Goal: Communication & Community: Answer question/provide support

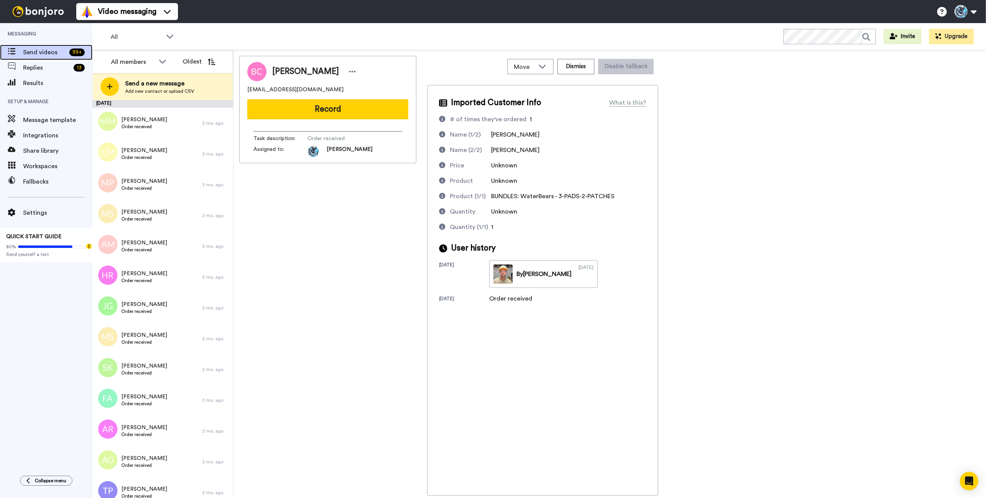
click at [40, 53] on span "Send videos" at bounding box center [44, 52] width 43 height 9
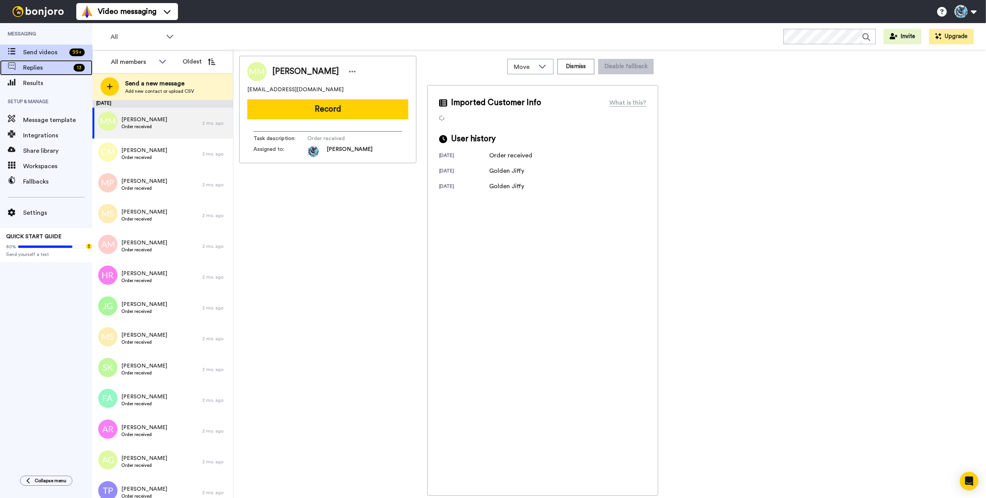
click at [42, 66] on span "Replies" at bounding box center [46, 67] width 47 height 9
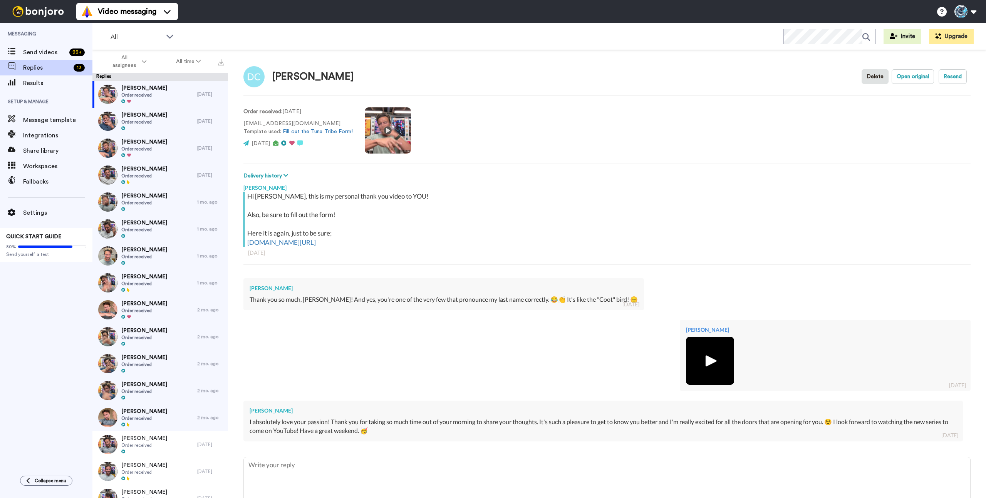
scroll to position [40, 0]
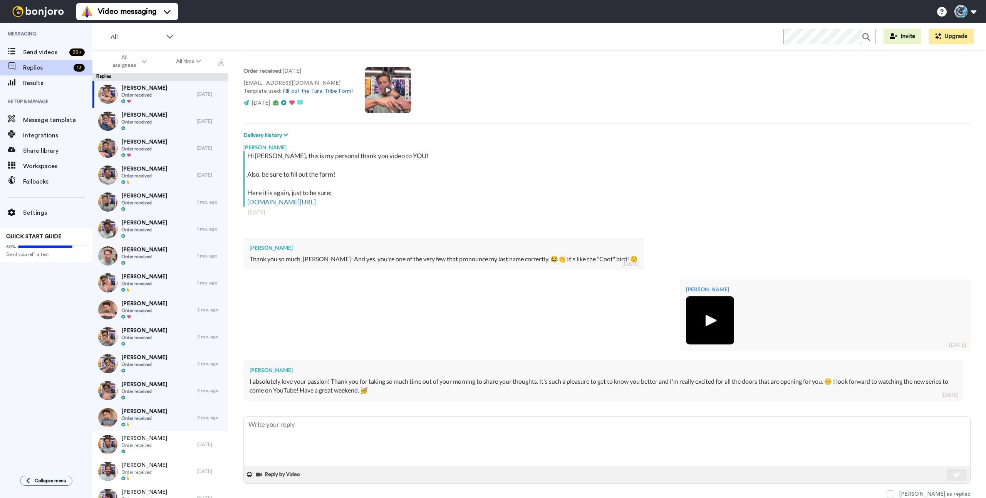
click at [435, 401] on div "Danie Coote I absolutely love your passion! Thank you for taking so much time o…" at bounding box center [606, 380] width 727 height 50
click at [434, 394] on div "I absolutely love your passion! Thank you for taking so much time out of your m…" at bounding box center [603, 387] width 707 height 18
drag, startPoint x: 430, startPoint y: 384, endPoint x: 551, endPoint y: 383, distance: 121.0
click at [551, 383] on div "I absolutely love your passion! Thank you for taking so much time out of your m…" at bounding box center [603, 387] width 707 height 18
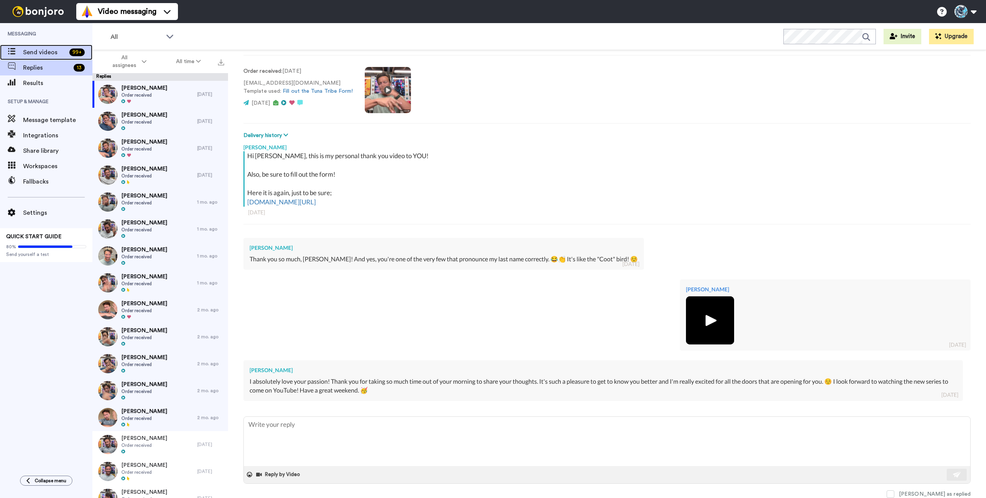
click at [37, 54] on span "Send videos" at bounding box center [44, 52] width 43 height 9
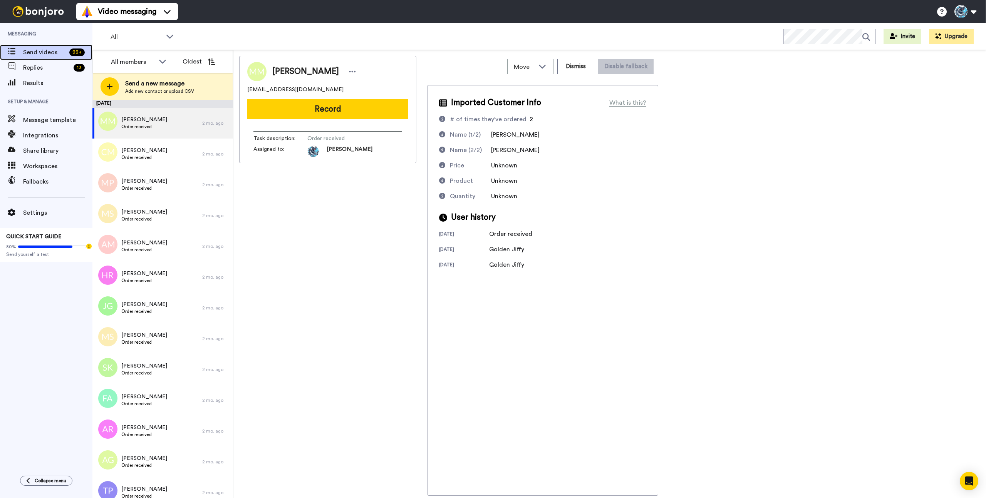
click at [41, 52] on span "Send videos" at bounding box center [44, 52] width 43 height 9
click at [168, 130] on div "Michael Muller Order received" at bounding box center [147, 123] width 110 height 31
click at [170, 125] on div "Michael Muller Order received" at bounding box center [147, 123] width 110 height 31
click at [339, 112] on button "Record" at bounding box center [327, 109] width 161 height 20
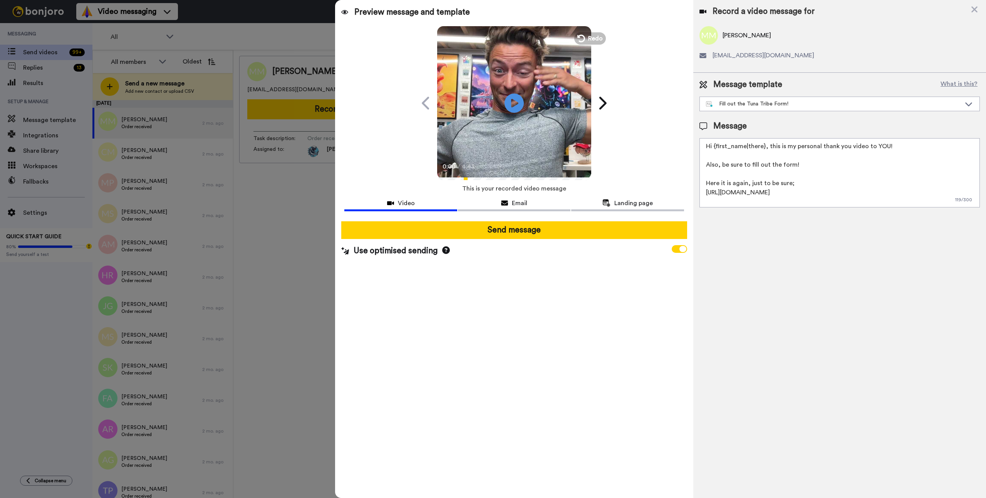
click at [522, 286] on div "Preview message and template Play/Pause 0:00 / 4:43 A special video message for…" at bounding box center [514, 249] width 358 height 498
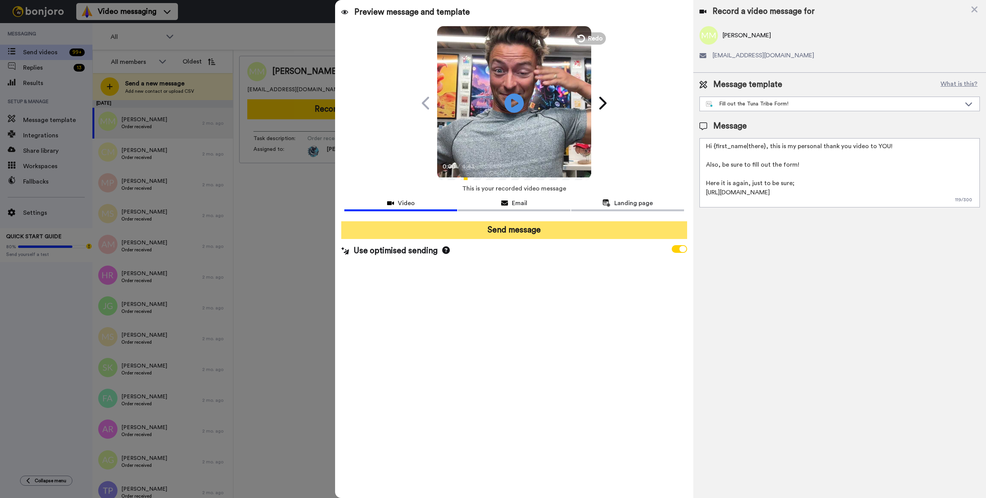
click at [515, 234] on button "Send message" at bounding box center [514, 231] width 346 height 18
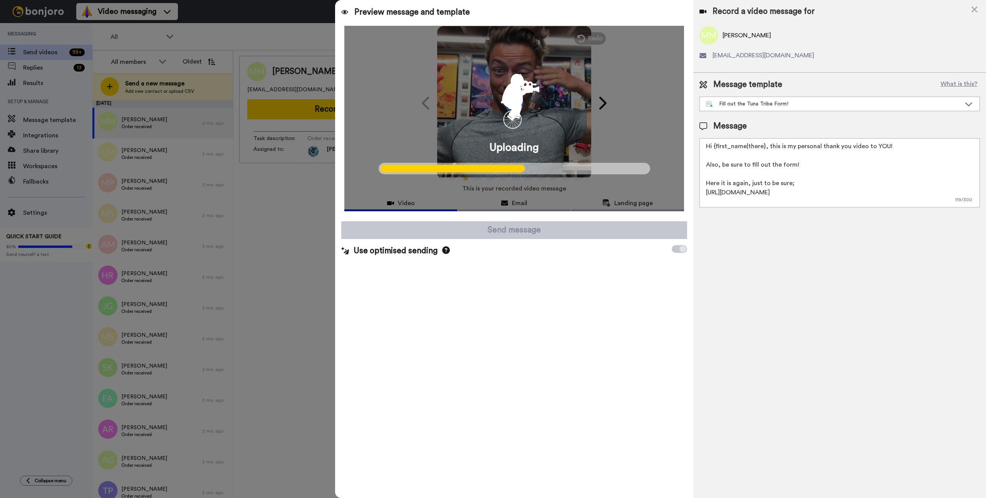
click at [39, 85] on div at bounding box center [493, 249] width 986 height 498
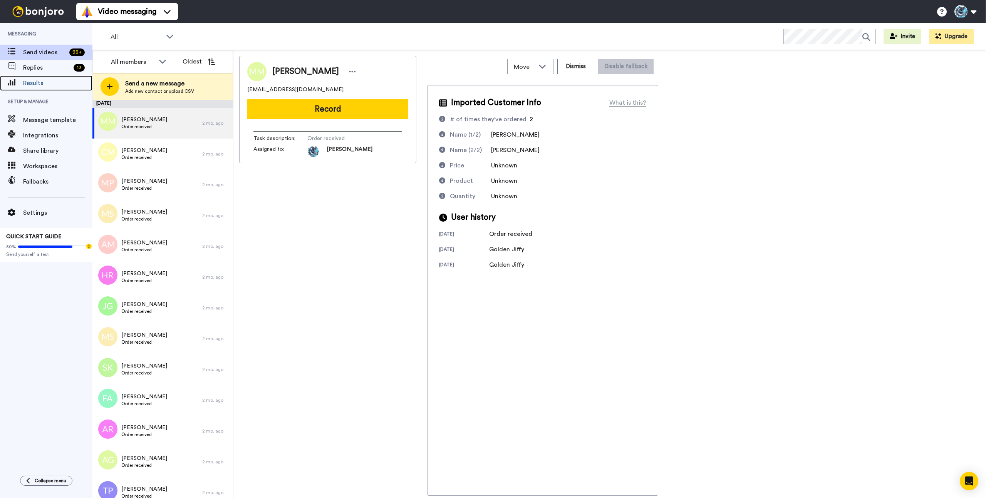
click at [39, 85] on span "Results" at bounding box center [57, 83] width 69 height 9
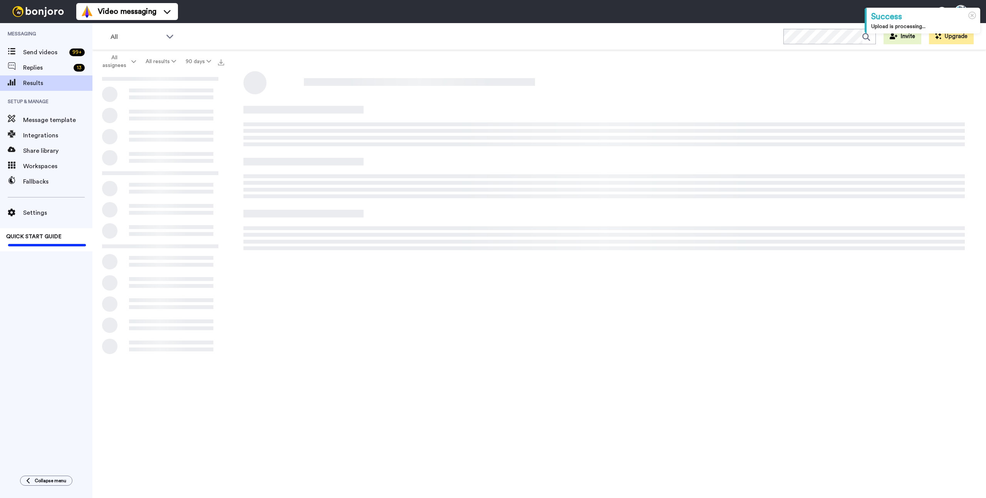
click at [39, 84] on span "Results" at bounding box center [57, 83] width 69 height 9
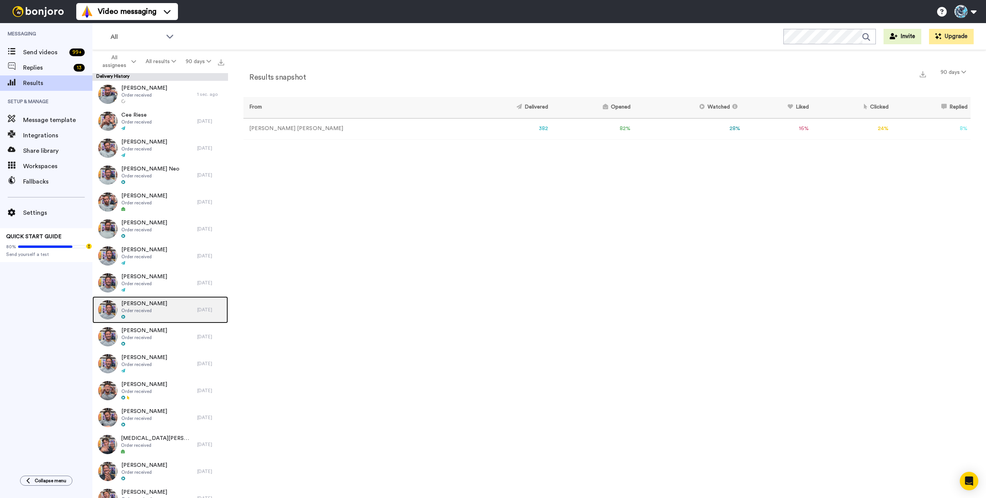
click at [172, 310] on div "Josiah Bishop Order received" at bounding box center [144, 310] width 105 height 27
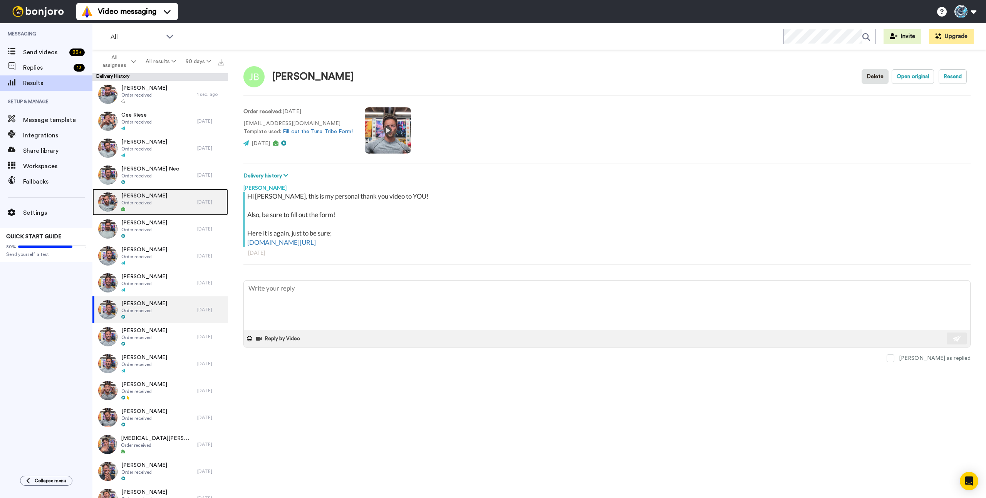
click at [173, 203] on div "Brooke Wheeler Order received" at bounding box center [144, 202] width 105 height 27
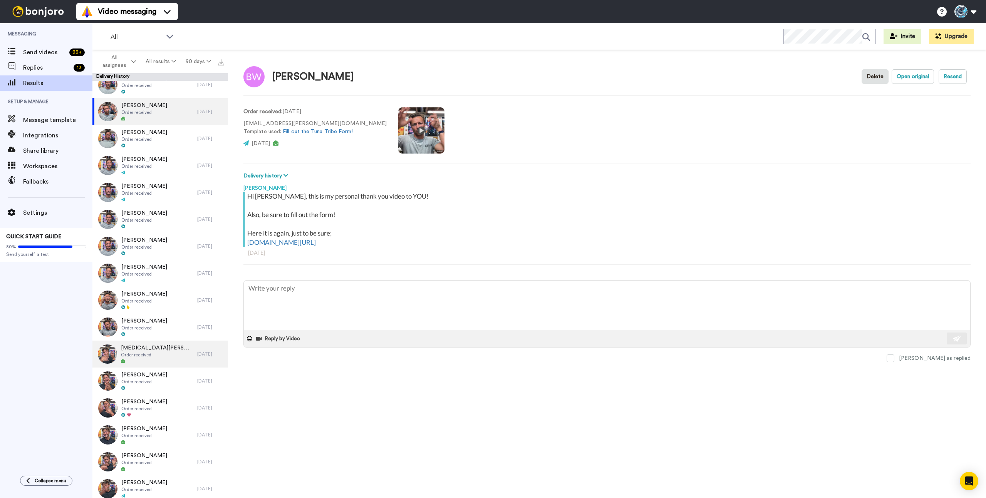
scroll to position [136, 0]
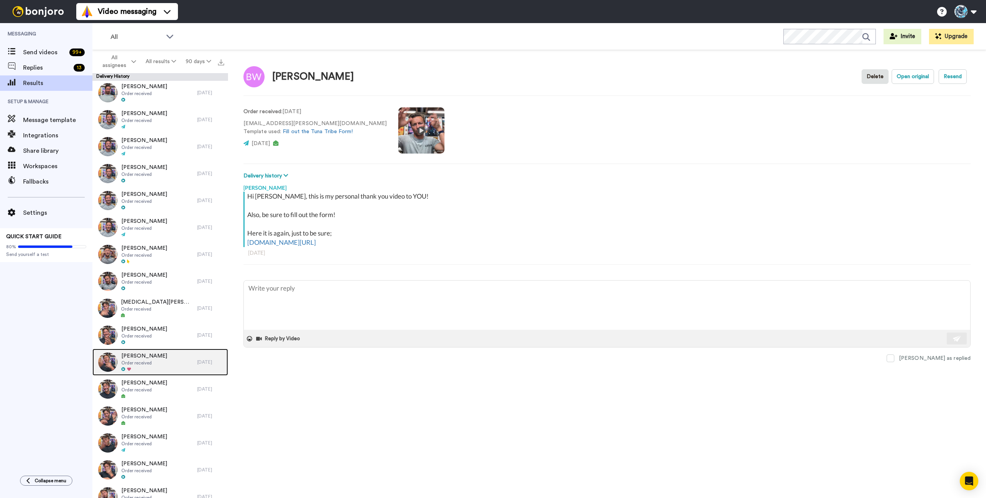
click at [174, 358] on div "Christopher Thieman Order received" at bounding box center [144, 362] width 105 height 27
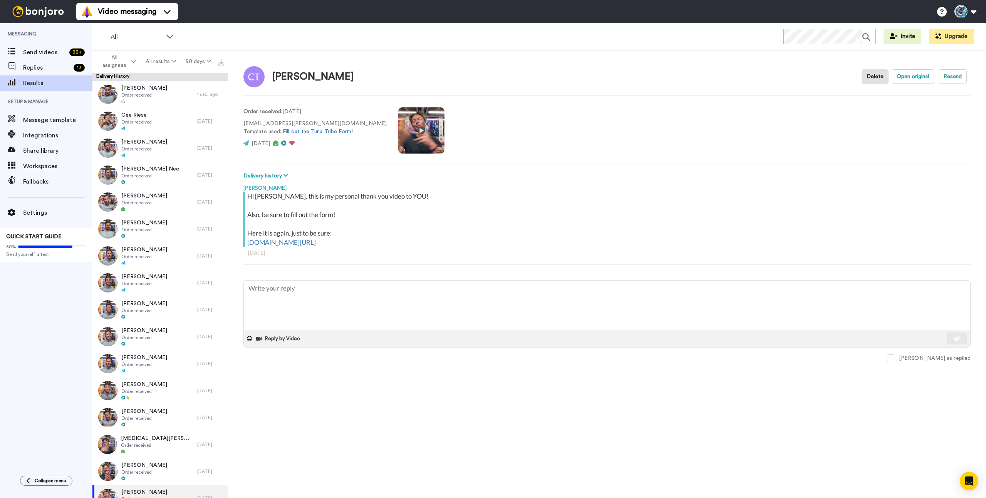
drag, startPoint x: 816, startPoint y: 164, endPoint x: 429, endPoint y: 177, distance: 386.6
click at [812, 164] on div "Christopher Thieman Delete Open original Resend Order received : 7 days ago chi…" at bounding box center [607, 276] width 758 height 452
click at [159, 119] on div "Cee Riese Order received" at bounding box center [144, 121] width 105 height 27
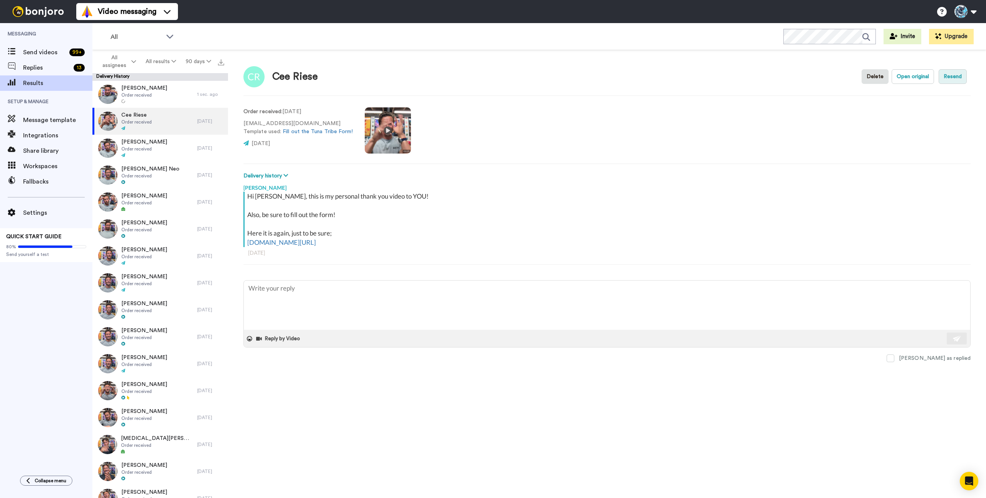
click at [956, 80] on button "Resend" at bounding box center [953, 76] width 28 height 15
type textarea "x"
click at [47, 55] on span "Send videos" at bounding box center [44, 52] width 43 height 9
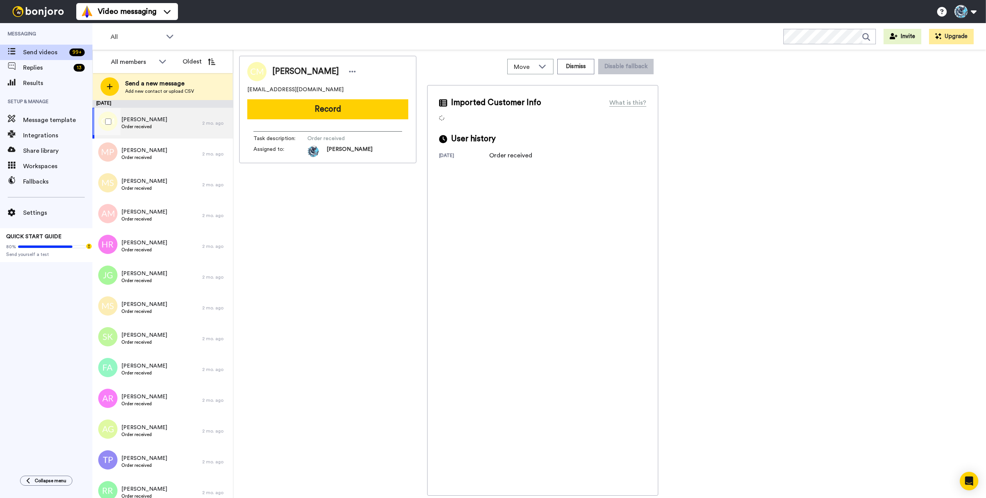
click at [176, 128] on div "Camilo Mateus Order received" at bounding box center [147, 123] width 110 height 31
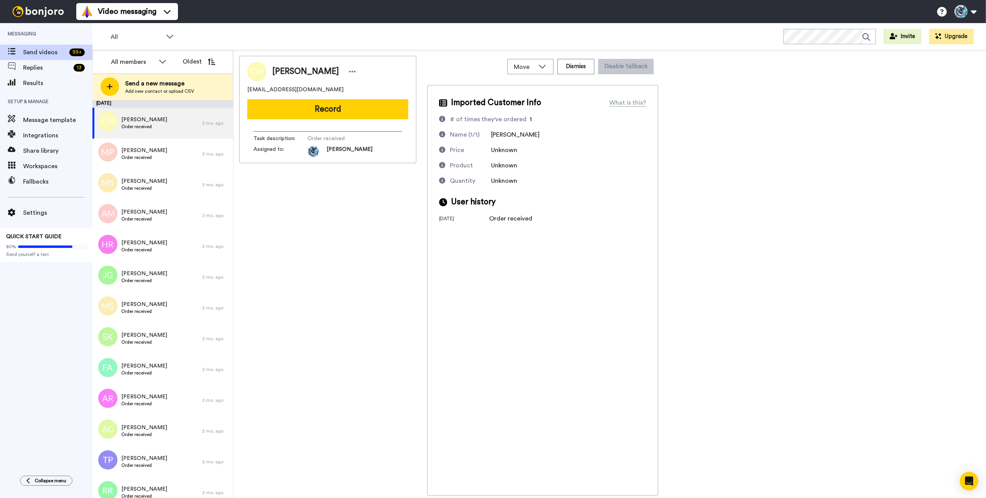
drag, startPoint x: 340, startPoint y: 224, endPoint x: 337, endPoint y: 172, distance: 51.7
click at [340, 223] on div "Camilo Mateus camilomateusphotography@gmail.com Record Task description : Order…" at bounding box center [327, 276] width 177 height 440
click at [331, 109] on button "Record" at bounding box center [327, 109] width 161 height 20
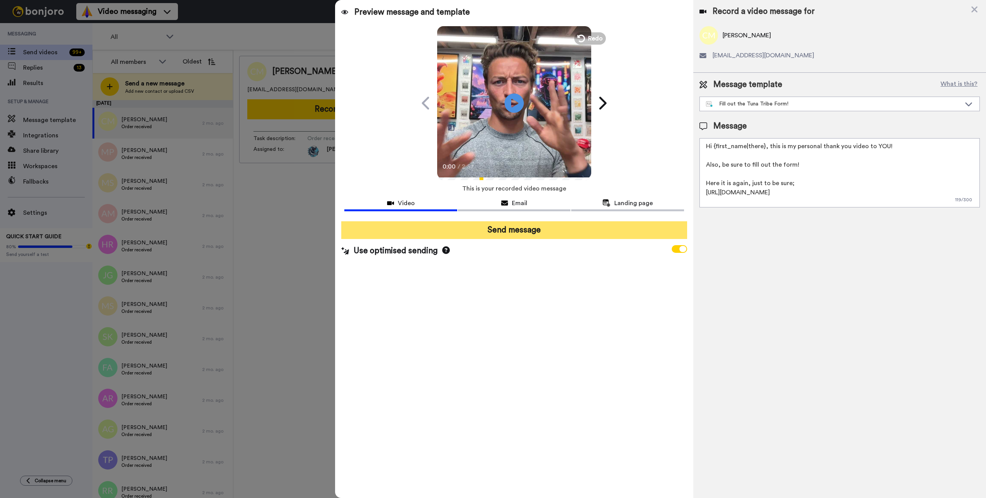
click at [538, 231] on button "Send message" at bounding box center [514, 231] width 346 height 18
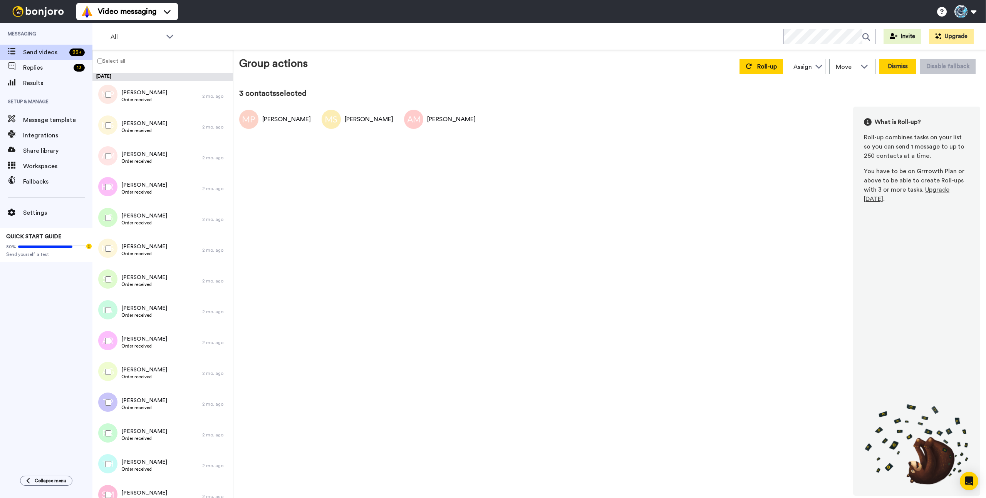
click at [898, 64] on button "Dismiss" at bounding box center [897, 66] width 37 height 15
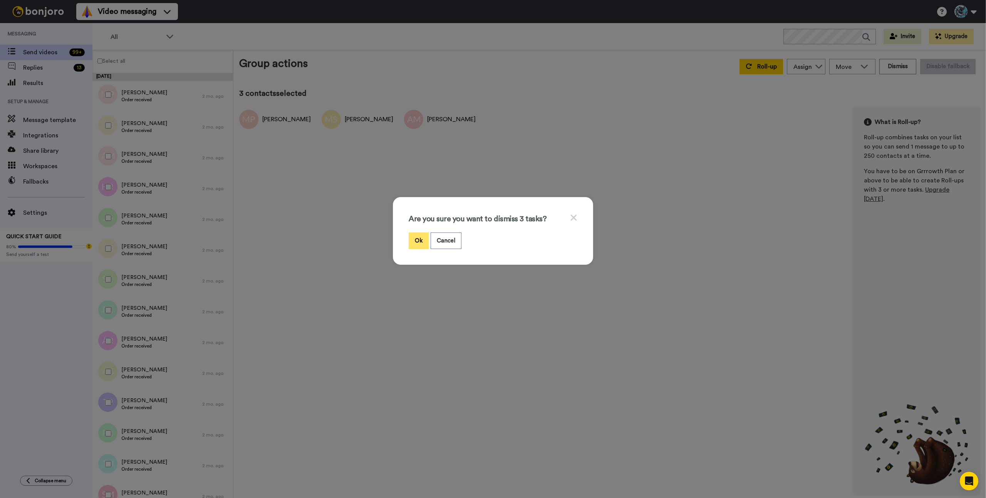
click at [418, 241] on button "Ok" at bounding box center [419, 241] width 20 height 17
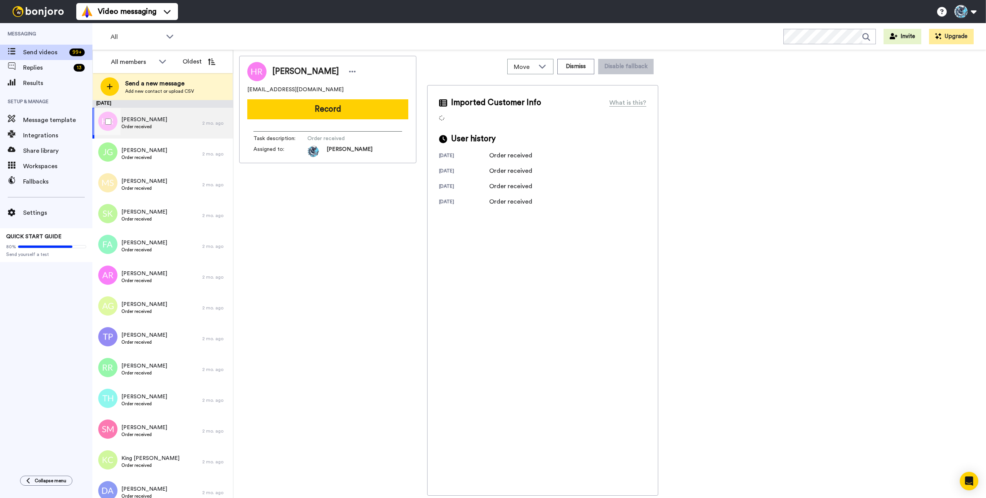
click at [167, 126] on span "Order received" at bounding box center [144, 127] width 46 height 6
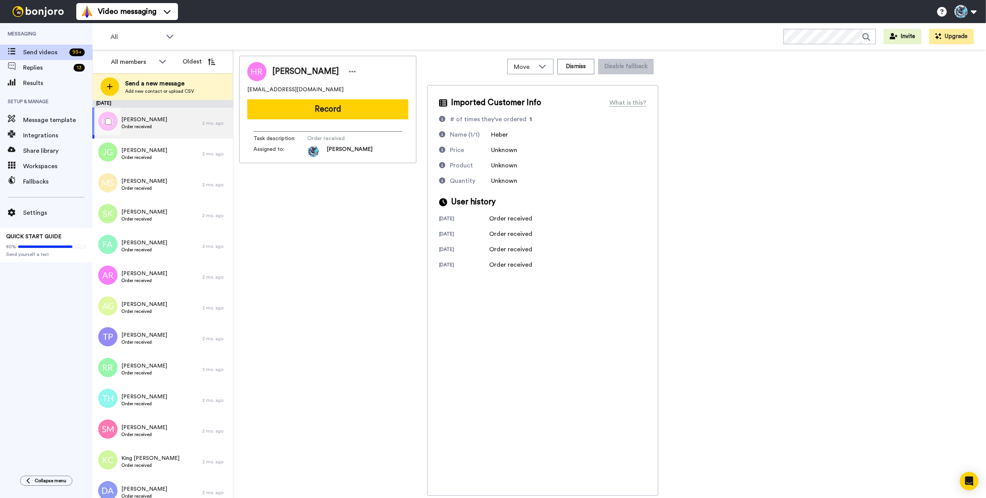
click at [167, 126] on span "Order received" at bounding box center [144, 127] width 46 height 6
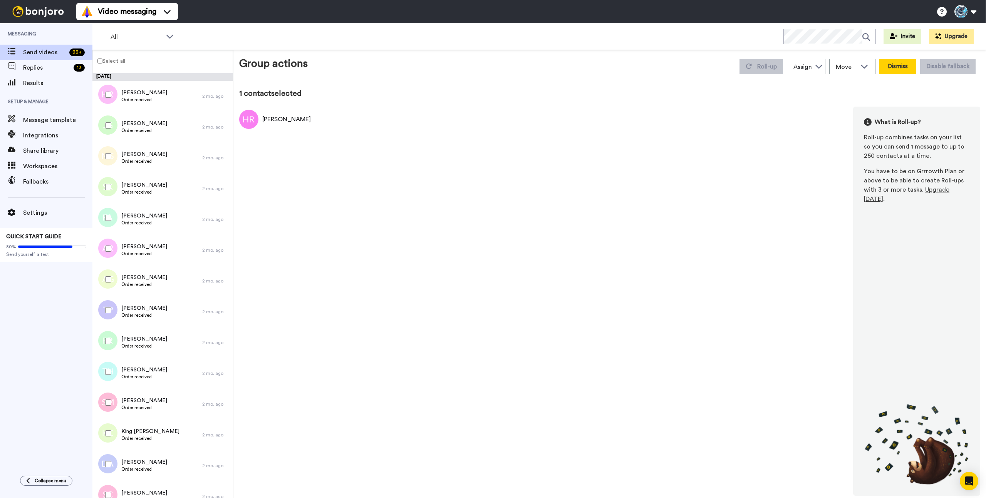
click at [885, 65] on button "Dismiss" at bounding box center [897, 66] width 37 height 15
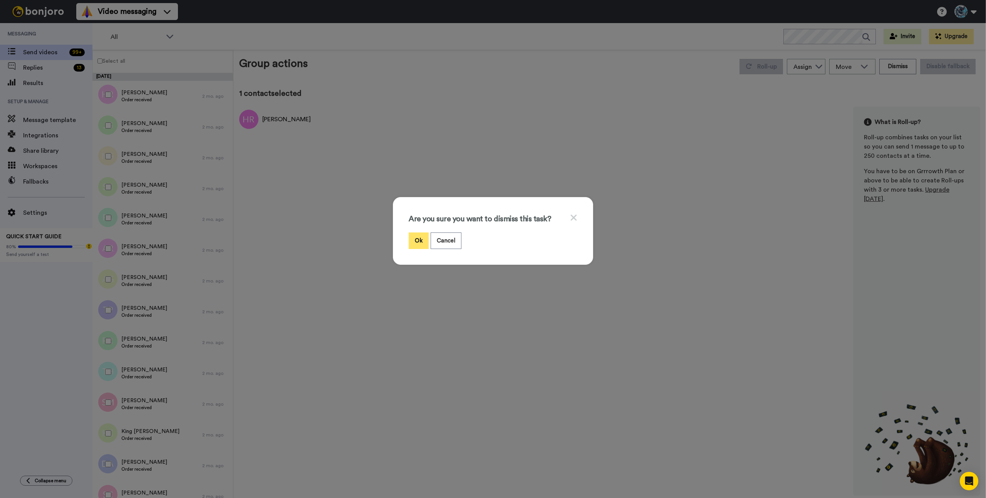
click at [426, 243] on button "Ok" at bounding box center [419, 241] width 20 height 17
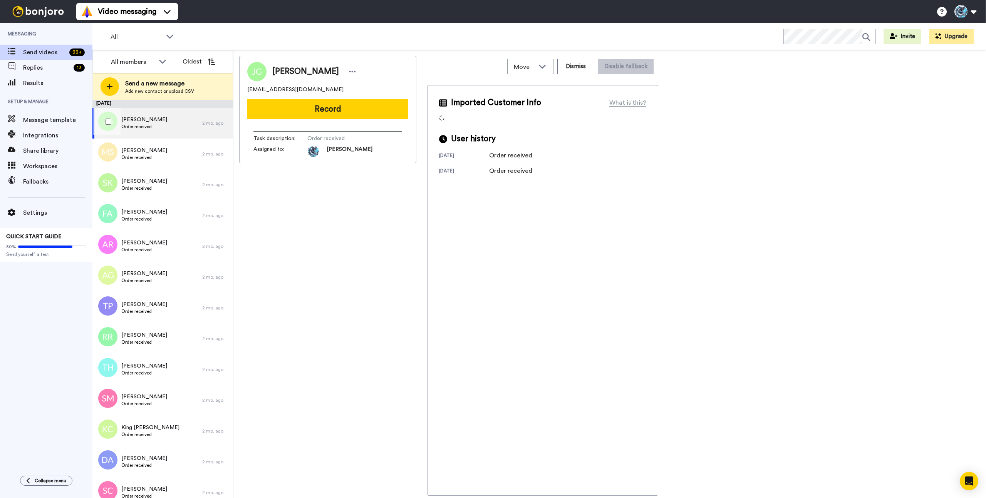
click at [176, 128] on div "James Greene Order received" at bounding box center [147, 123] width 110 height 31
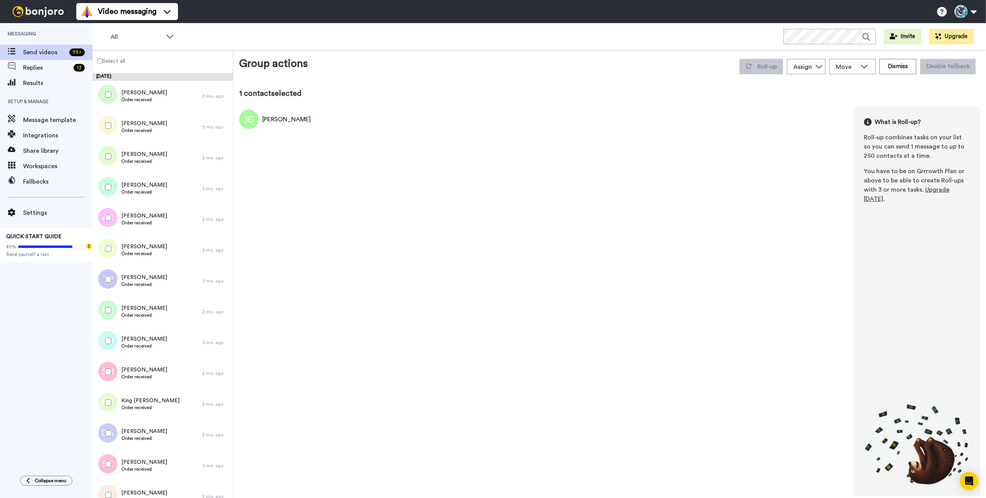
drag, startPoint x: 937, startPoint y: 114, endPoint x: 901, endPoint y: 82, distance: 48.6
click at [937, 114] on div "What is Roll-up? Roll-up combines tasks on your list so you can send 1 message …" at bounding box center [916, 301] width 127 height 389
click at [894, 65] on button "Dismiss" at bounding box center [897, 66] width 37 height 15
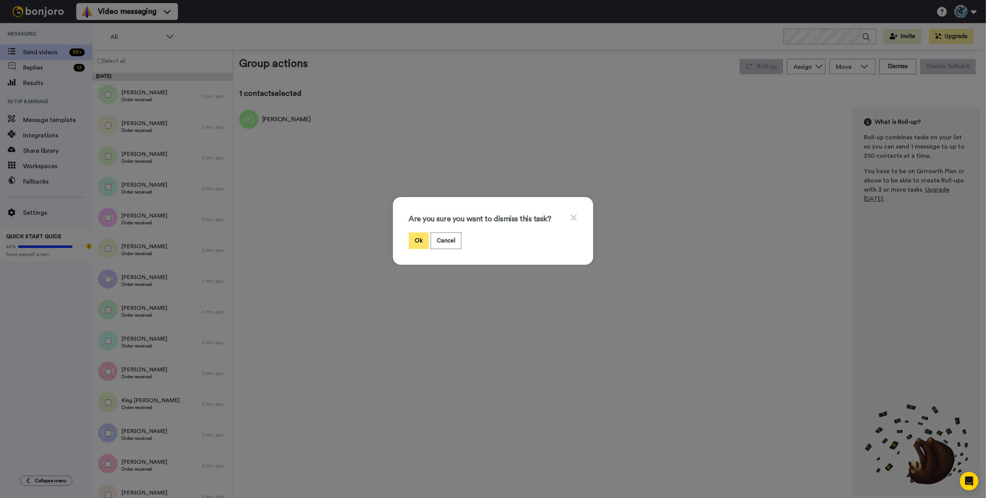
click at [411, 243] on button "Ok" at bounding box center [419, 241] width 20 height 17
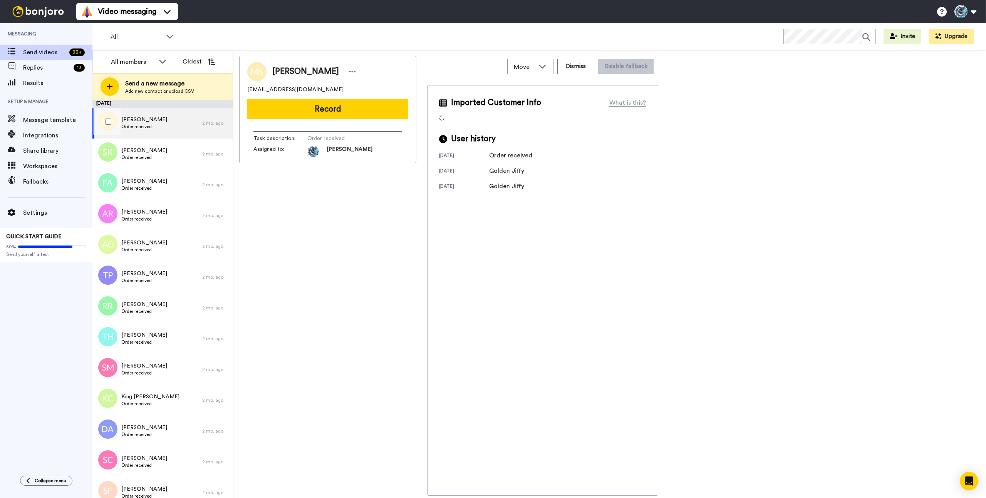
click at [180, 125] on div "Mark Shrum Order received" at bounding box center [147, 123] width 110 height 31
click at [397, 331] on div "Mark Shrum chipster2k@gmail.com Record Task description : Order received Assign…" at bounding box center [327, 276] width 177 height 440
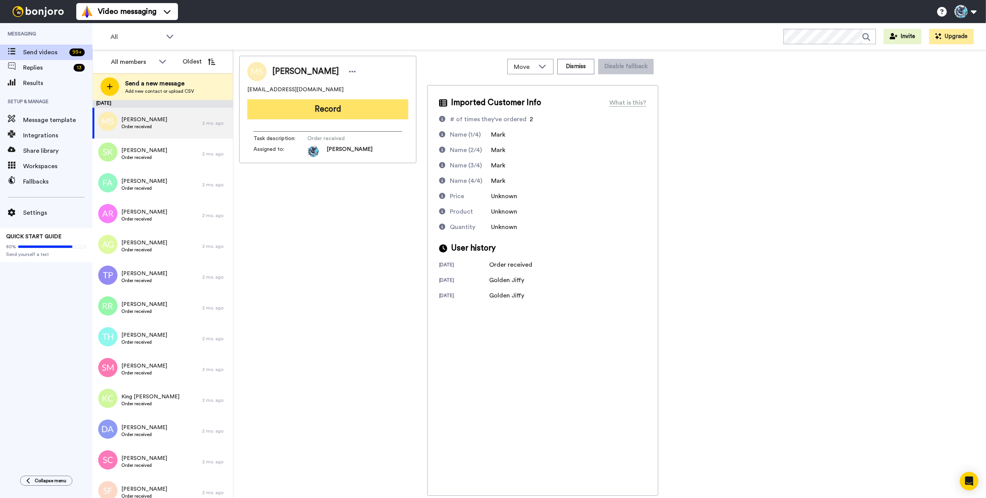
click at [338, 111] on button "Record" at bounding box center [327, 109] width 161 height 20
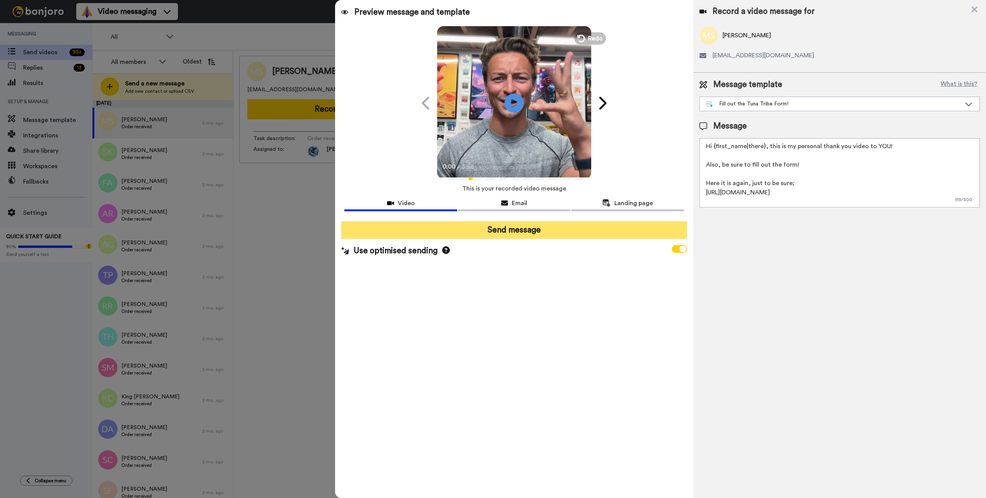
click at [519, 239] on button "Send message" at bounding box center [514, 231] width 346 height 18
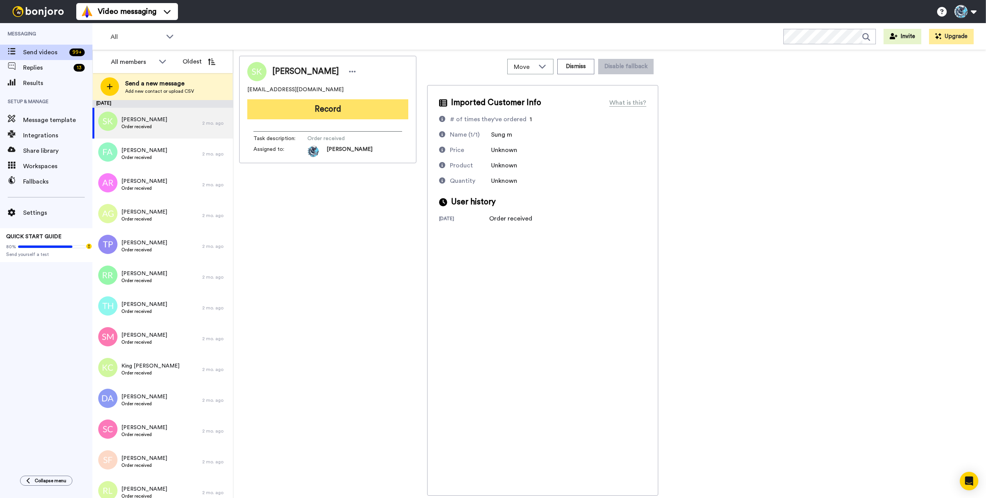
click at [326, 108] on button "Record" at bounding box center [327, 109] width 161 height 20
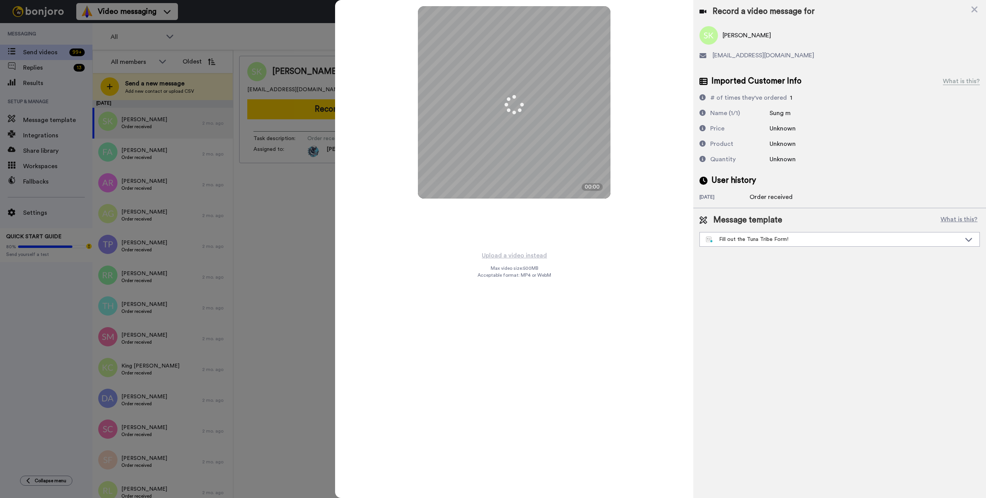
drag, startPoint x: 977, startPoint y: 6, endPoint x: 980, endPoint y: 220, distance: 214.2
click at [977, 6] on icon at bounding box center [975, 10] width 8 height 10
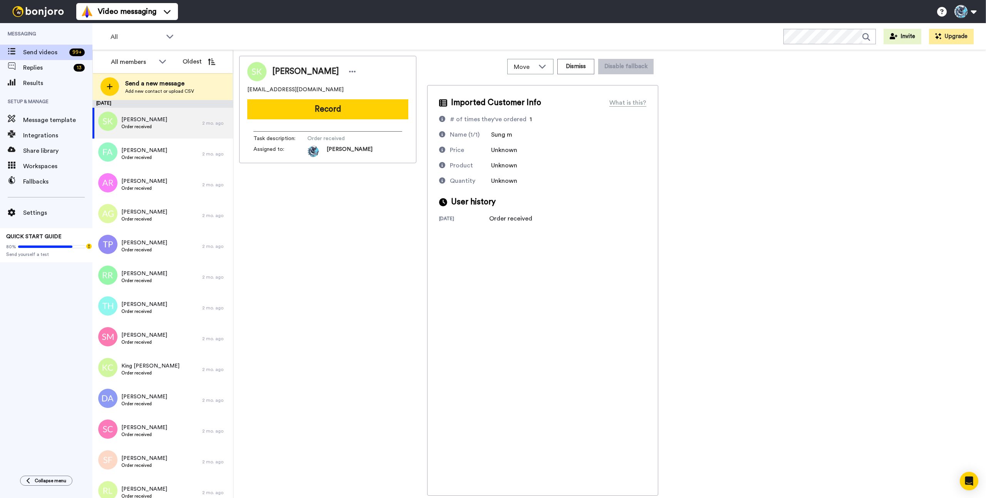
drag, startPoint x: 400, startPoint y: 259, endPoint x: 371, endPoint y: 170, distance: 93.3
click at [398, 256] on div "[PERSON_NAME] [EMAIL_ADDRESS][DOMAIN_NAME] Record Task description : Order rece…" at bounding box center [327, 276] width 177 height 440
click at [356, 109] on button "Record" at bounding box center [327, 109] width 161 height 20
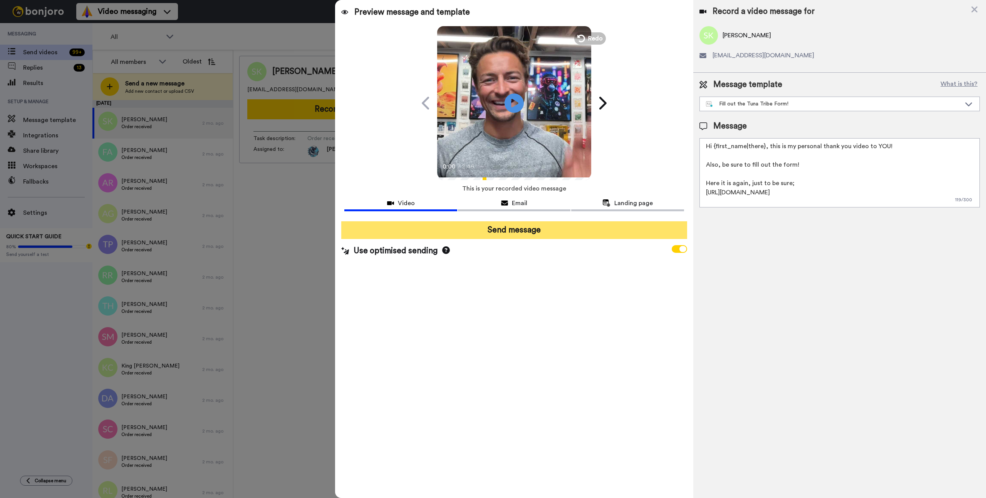
click at [522, 229] on button "Send message" at bounding box center [514, 231] width 346 height 18
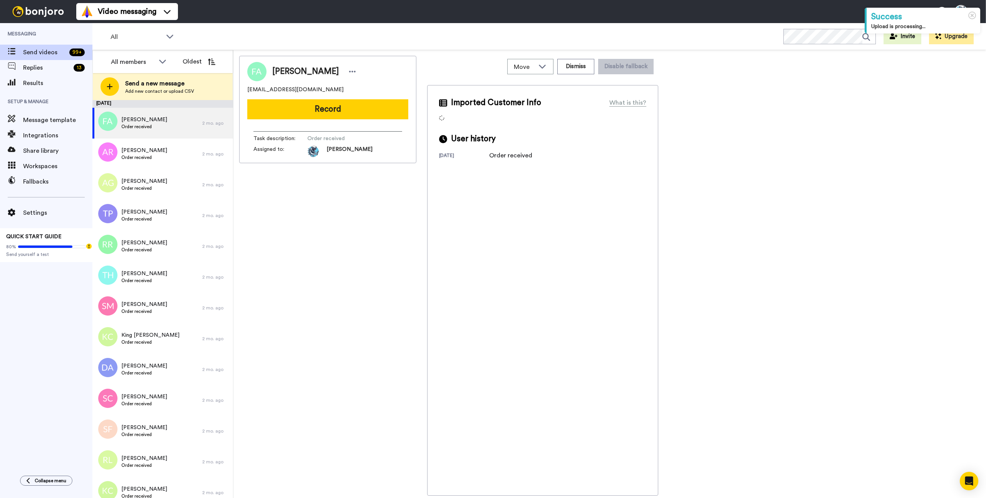
click at [411, 236] on div "[PERSON_NAME] [EMAIL_ADDRESS][PERSON_NAME][DOMAIN_NAME] Record Task description…" at bounding box center [327, 276] width 177 height 440
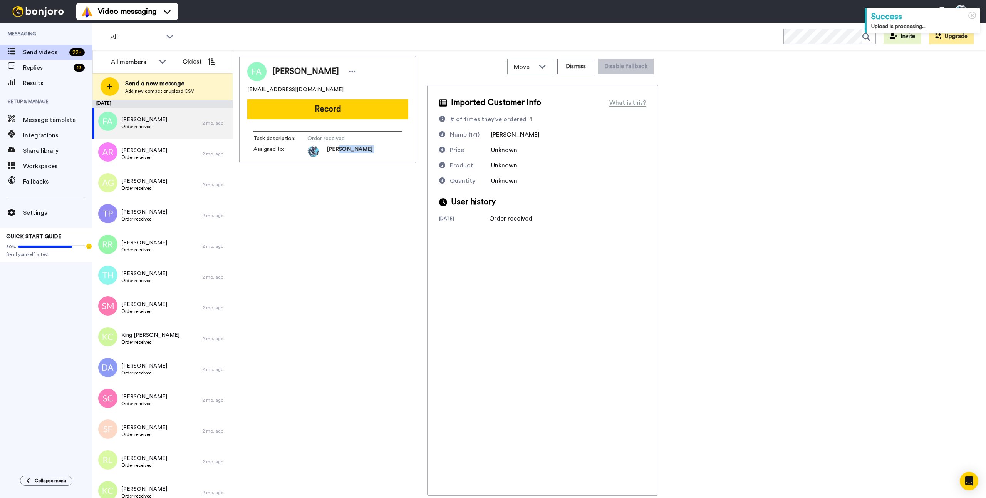
click at [411, 236] on div "[PERSON_NAME] [EMAIL_ADDRESS][PERSON_NAME][DOMAIN_NAME] Record Task description…" at bounding box center [327, 276] width 177 height 440
click at [182, 123] on div "[PERSON_NAME] Order received" at bounding box center [147, 123] width 110 height 31
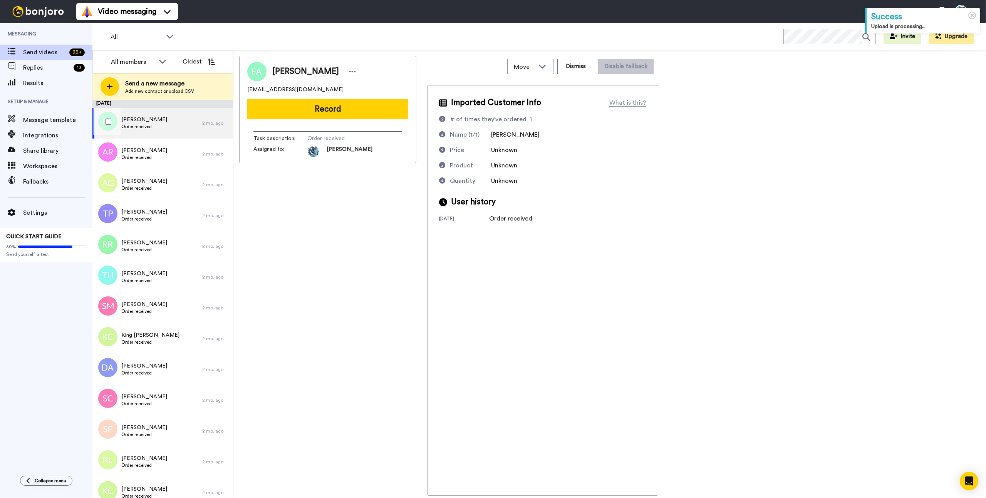
click at [149, 123] on span "[PERSON_NAME]" at bounding box center [144, 120] width 46 height 8
click at [341, 230] on div "[PERSON_NAME] [EMAIL_ADDRESS][PERSON_NAME][DOMAIN_NAME] Record Task description…" at bounding box center [327, 276] width 177 height 440
drag, startPoint x: 303, startPoint y: 236, endPoint x: 299, endPoint y: 185, distance: 51.4
click at [303, 235] on div "[PERSON_NAME] [EMAIL_ADDRESS][PERSON_NAME][DOMAIN_NAME] Record Task description…" at bounding box center [327, 276] width 177 height 440
drag, startPoint x: 325, startPoint y: 265, endPoint x: 350, endPoint y: 16, distance: 250.5
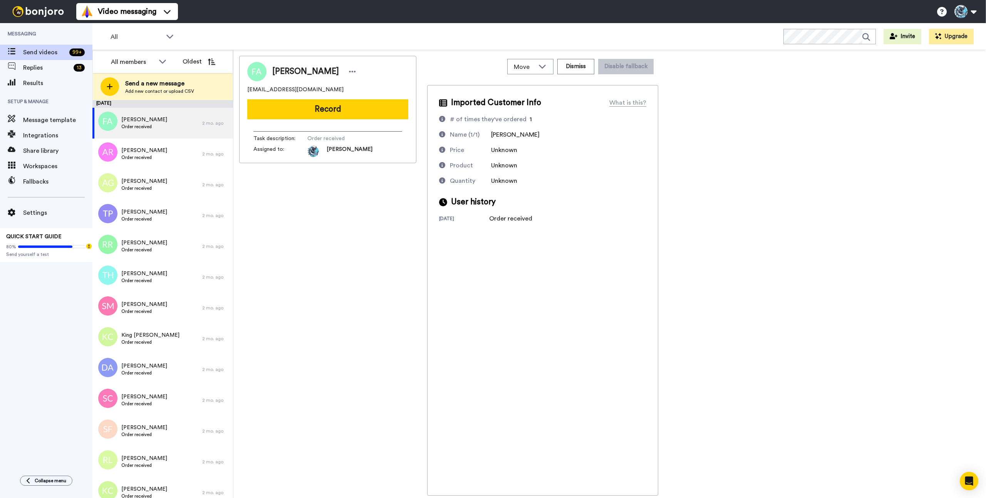
click at [325, 258] on div "[PERSON_NAME] [EMAIL_ADDRESS][PERSON_NAME][DOMAIN_NAME] Record Task description…" at bounding box center [327, 276] width 177 height 440
